Goal: Information Seeking & Learning: Learn about a topic

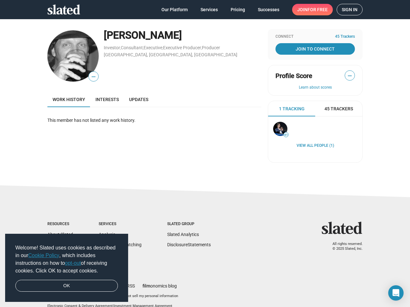
click at [67, 268] on span "Welcome! Slated uses cookies as described in our Cookie Policy , which includes…" at bounding box center [66, 259] width 102 height 31
click at [70, 56] on img at bounding box center [72, 55] width 51 height 51
click at [91, 76] on span "—" at bounding box center [94, 77] width 10 height 8
click at [347, 76] on span "—" at bounding box center [350, 76] width 10 height 8
click at [312, 88] on button "Learn about scores" at bounding box center [314, 87] width 79 height 5
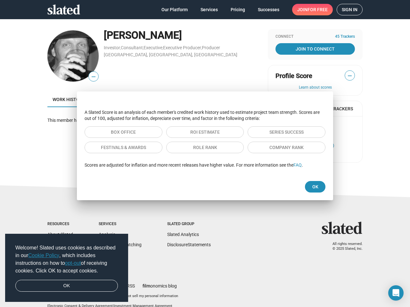
click at [289, 109] on div "A Slated Score is an analysis of each member's credited work history used to es…" at bounding box center [205, 138] width 256 height 69
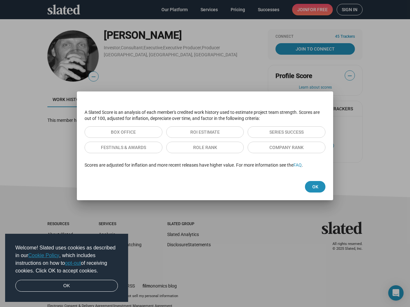
click at [289, 109] on div "A Slated Score is an analysis of each member's credited work history used to es…" at bounding box center [205, 138] width 256 height 69
click at [336, 109] on div at bounding box center [205, 153] width 410 height 307
